Goal: Transaction & Acquisition: Purchase product/service

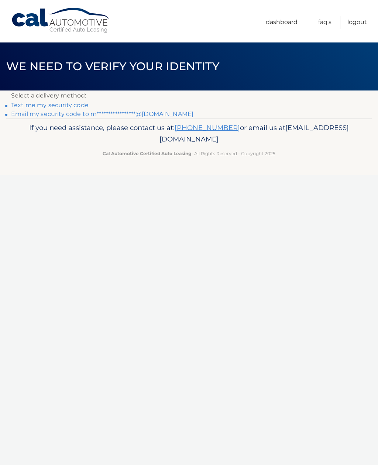
click at [78, 107] on link "Text me my security code" at bounding box center [50, 105] width 78 height 7
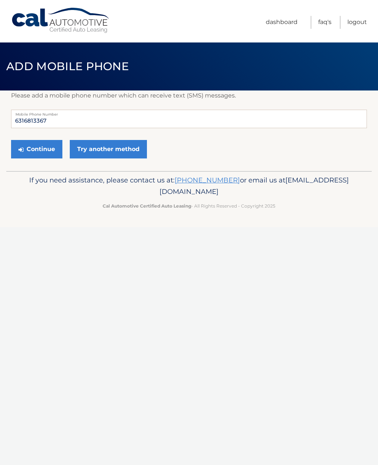
click at [46, 146] on button "Continue" at bounding box center [36, 149] width 51 height 18
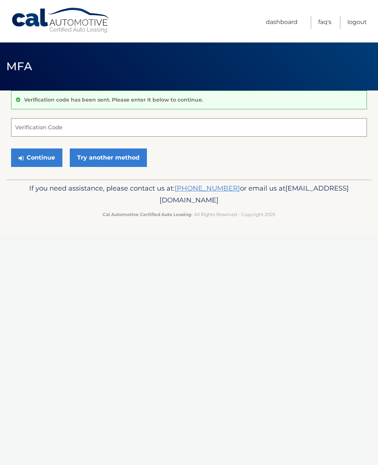
click at [82, 124] on input "Verification Code" at bounding box center [189, 127] width 356 height 18
type input "530991"
click at [48, 157] on button "Continue" at bounding box center [36, 157] width 51 height 18
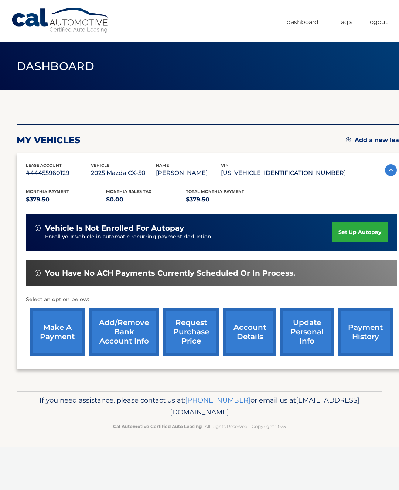
click at [360, 328] on link "payment history" at bounding box center [365, 332] width 55 height 48
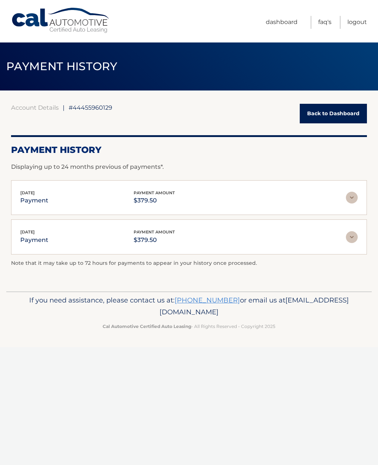
click at [326, 119] on link "Back to Dashboard" at bounding box center [333, 114] width 67 height 20
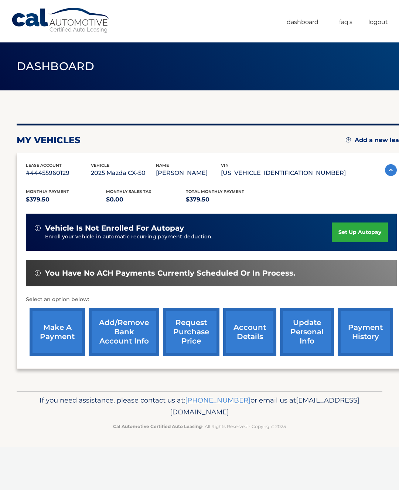
click at [74, 336] on link "make a payment" at bounding box center [57, 332] width 55 height 48
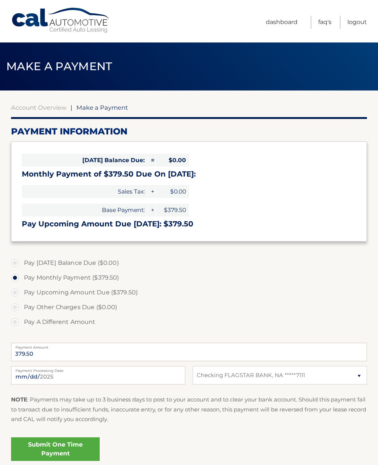
select select "OTc3ZjE2MWMtNTg5Yy00NzNkLWIwNDQtMWZhYjU1NzNhYzk5"
click at [150, 375] on input "2025-08-16" at bounding box center [98, 375] width 174 height 18
type input "2025-08-24"
click at [82, 450] on link "Submit One Time Payment" at bounding box center [55, 449] width 89 height 24
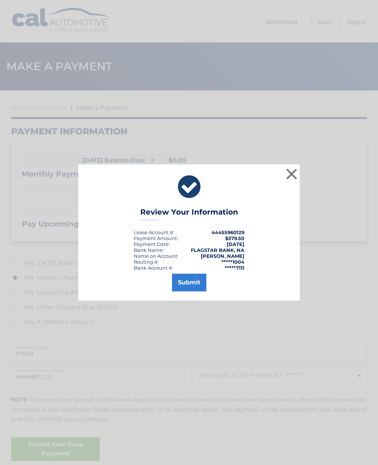
click at [195, 284] on button "Submit" at bounding box center [189, 283] width 34 height 18
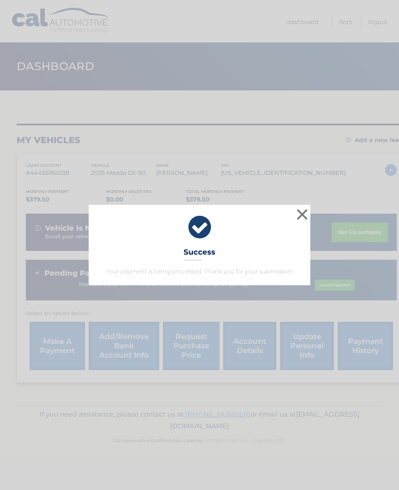
click at [302, 213] on button "×" at bounding box center [302, 214] width 15 height 15
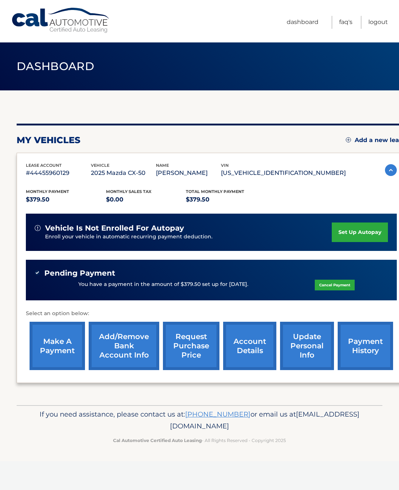
click at [369, 350] on link "payment history" at bounding box center [365, 346] width 55 height 48
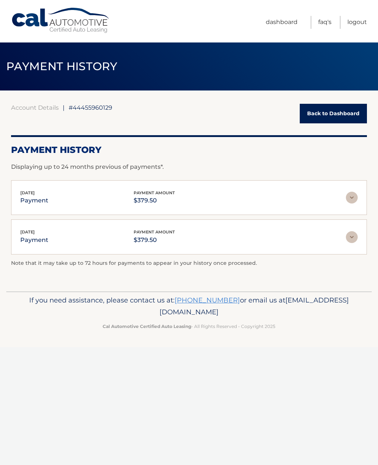
click at [354, 25] on link "Logout" at bounding box center [358, 22] width 20 height 13
